Goal: Task Accomplishment & Management: Use online tool/utility

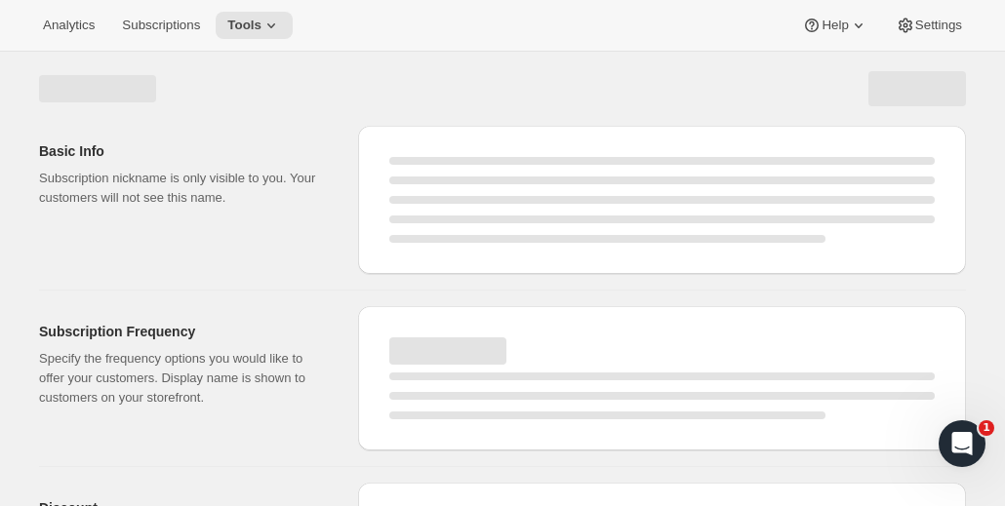
select select "WEEK"
select select "MONTH"
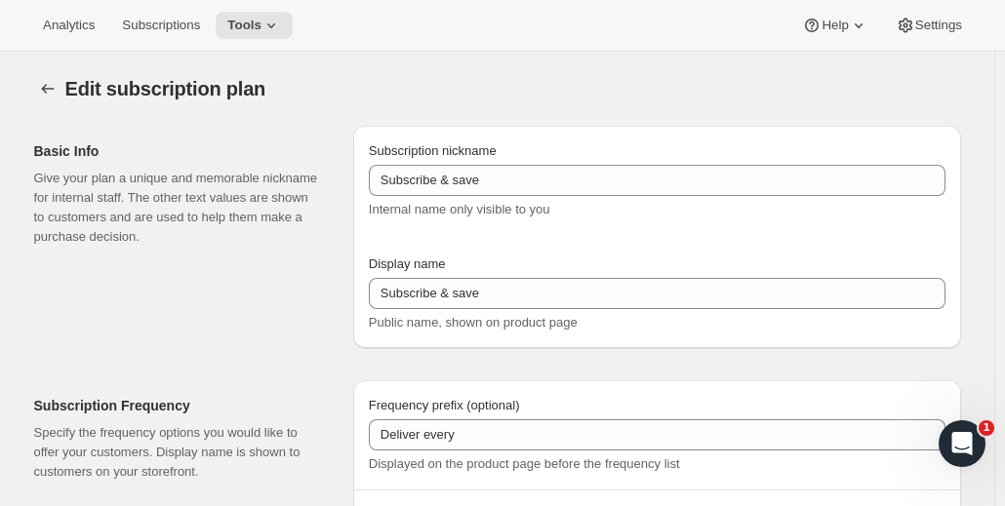
type input "Subscribe & save (5%)"
type input "Subscribe & Save"
type input "1"
type input "1 week"
type input "2"
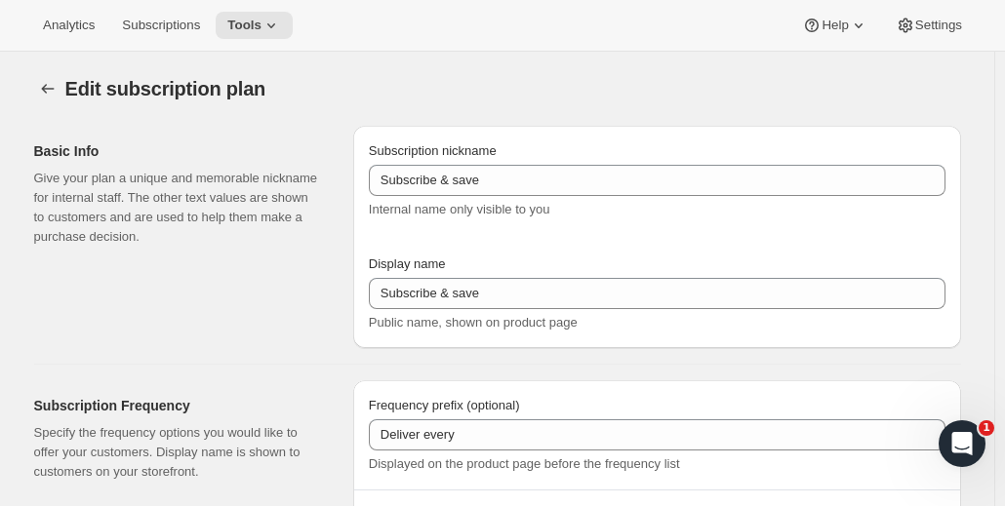
select select "WEEK"
type input "2 weeks"
type input "4"
select select "WEEK"
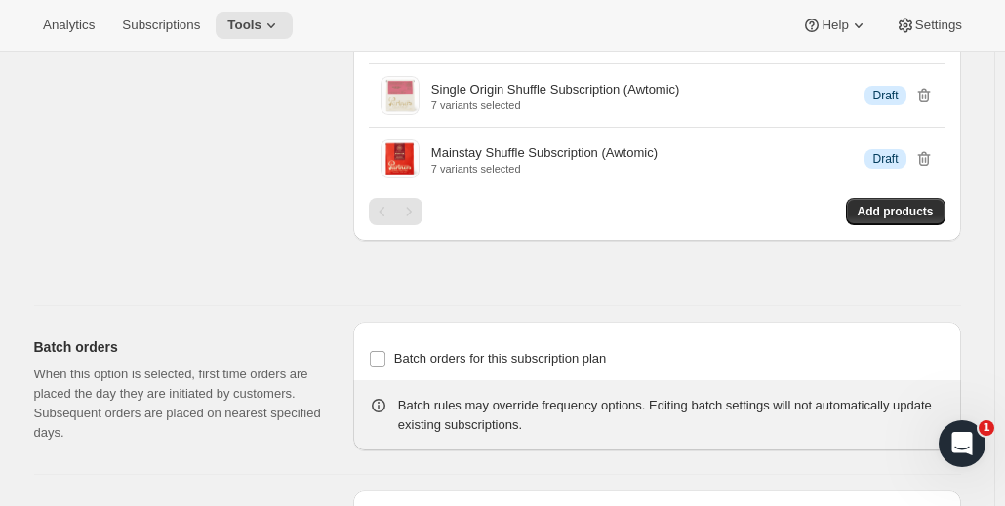
scroll to position [2243, 0]
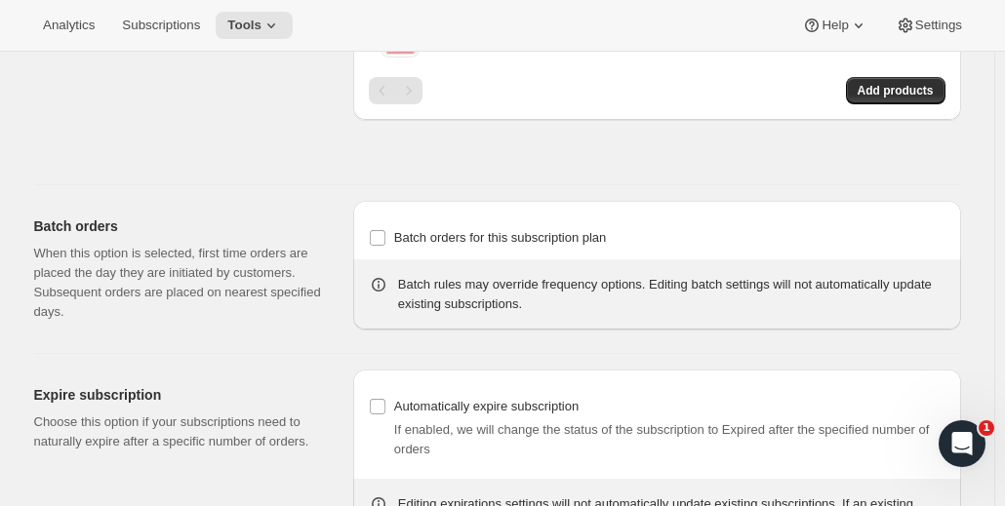
drag, startPoint x: 279, startPoint y: 155, endPoint x: 164, endPoint y: 141, distance: 115.9
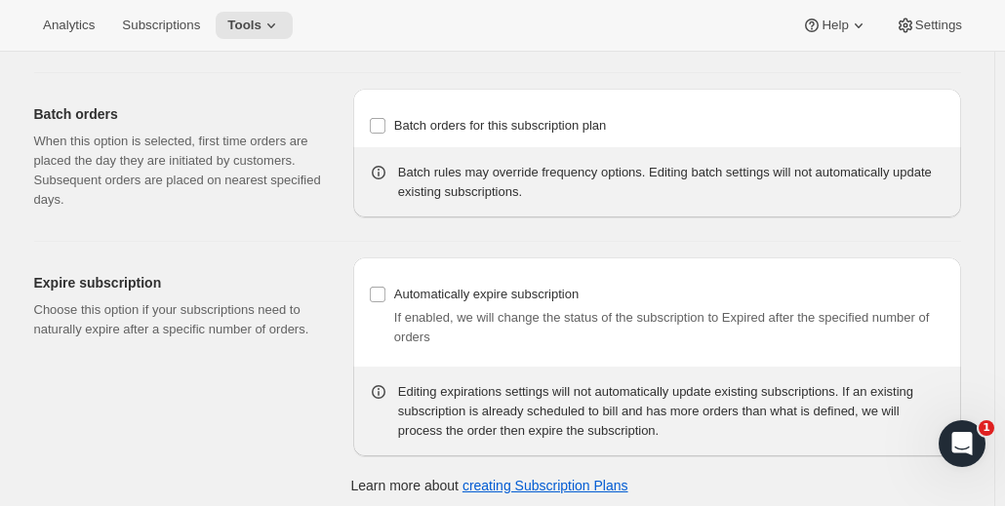
scroll to position [2356, 0]
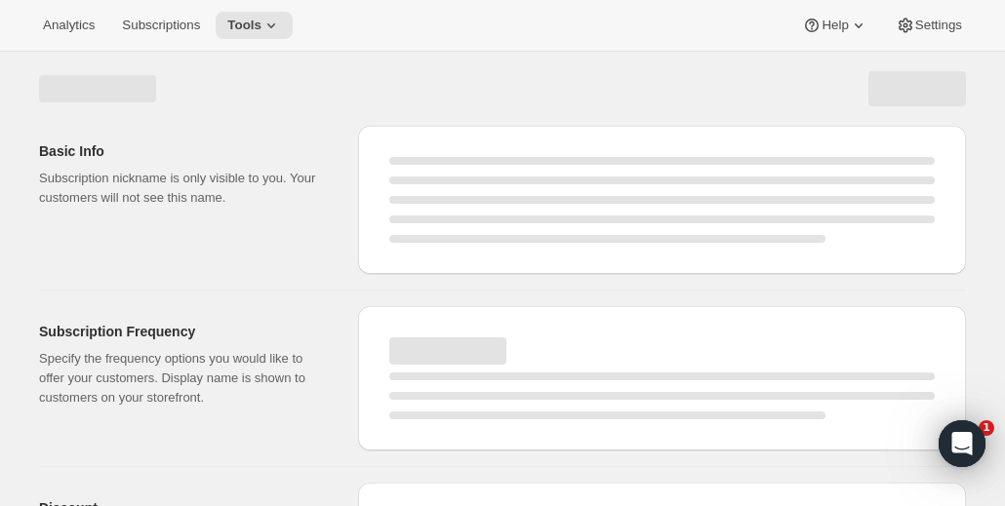
select select "WEEK"
select select "MONTH"
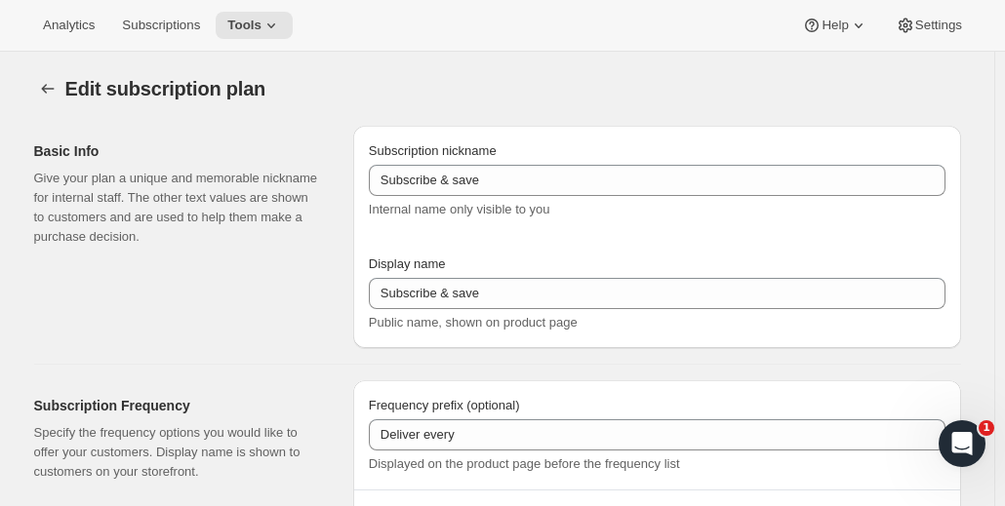
type input "Subscribe & save (5%)"
type input "Subscribe & Save"
type input "1"
type input "1 week"
type input "2"
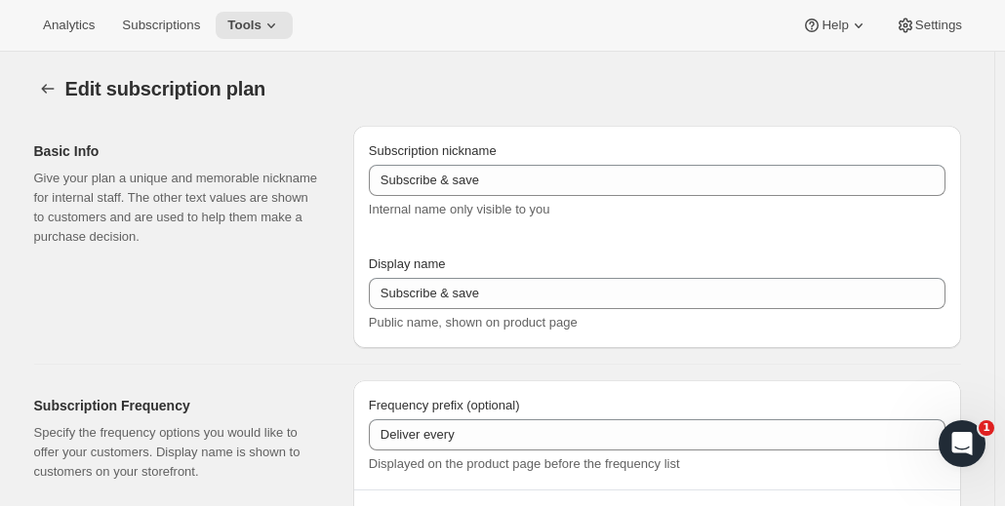
select select "WEEK"
type input "2 weeks"
type input "4"
select select "WEEK"
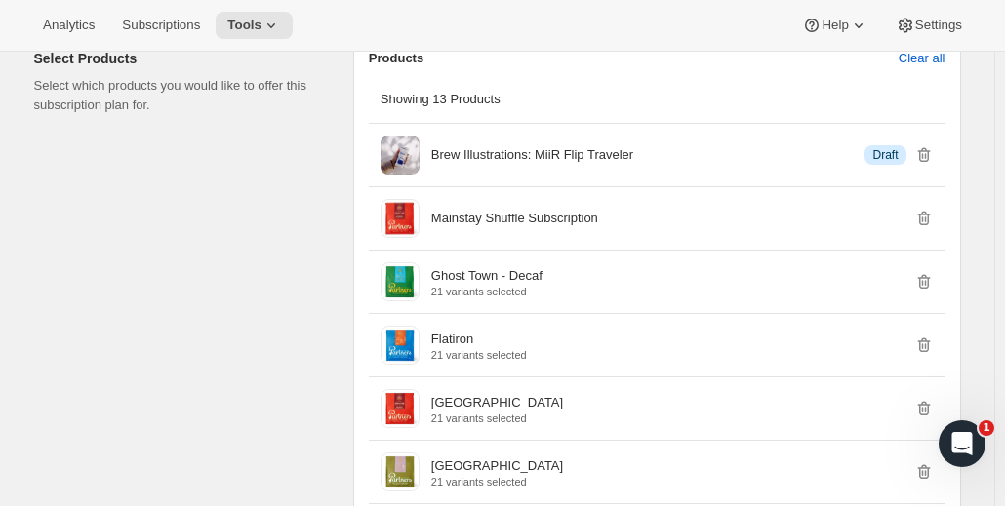
scroll to position [1365, 0]
drag, startPoint x: 243, startPoint y: 188, endPoint x: 216, endPoint y: 198, distance: 29.0
drag, startPoint x: 159, startPoint y: 276, endPoint x: 115, endPoint y: 275, distance: 43.9
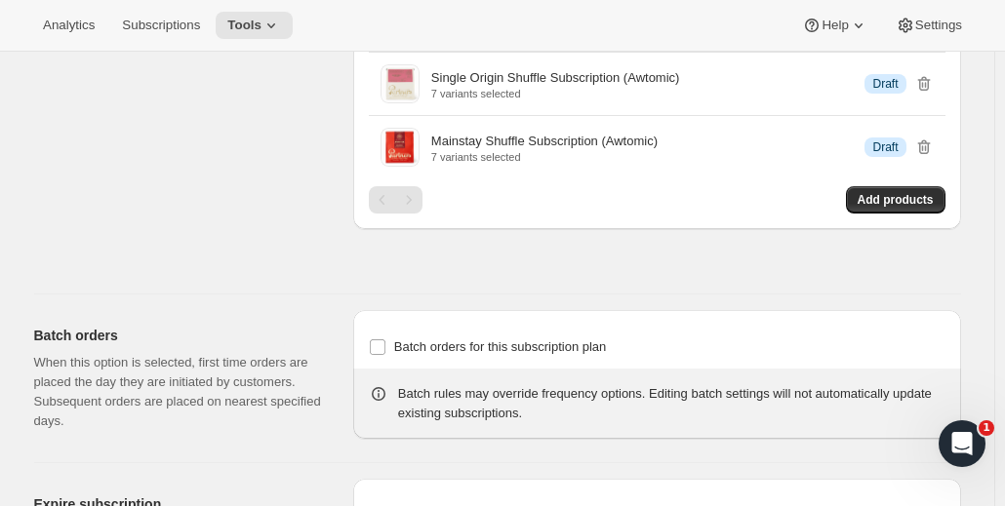
scroll to position [2146, 0]
